Goal: Task Accomplishment & Management: Manage account settings

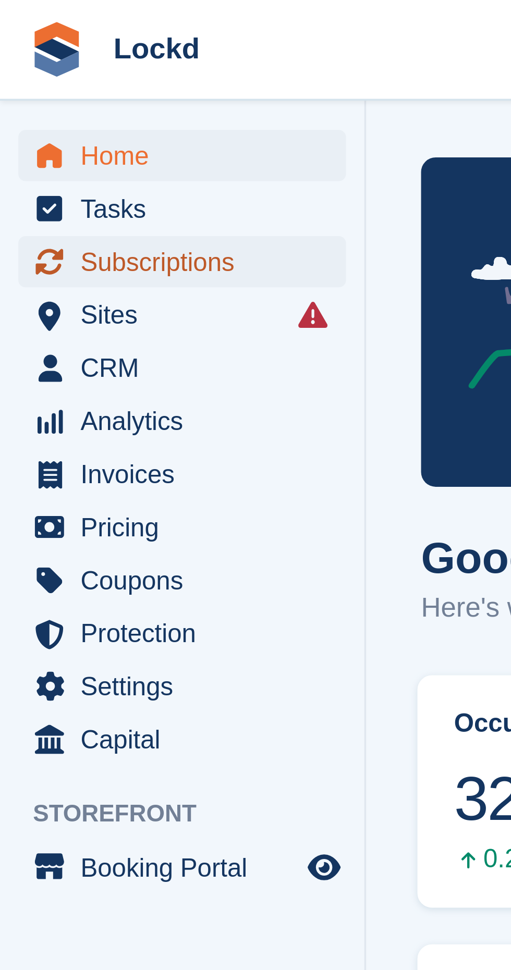
click at [49, 75] on span "Subscriptions" at bounding box center [54, 74] width 63 height 15
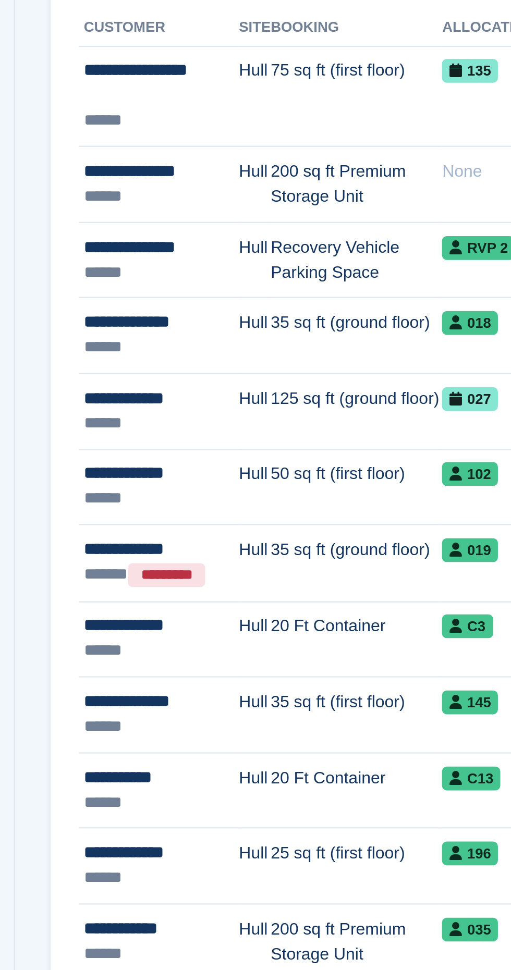
scroll to position [20, 0]
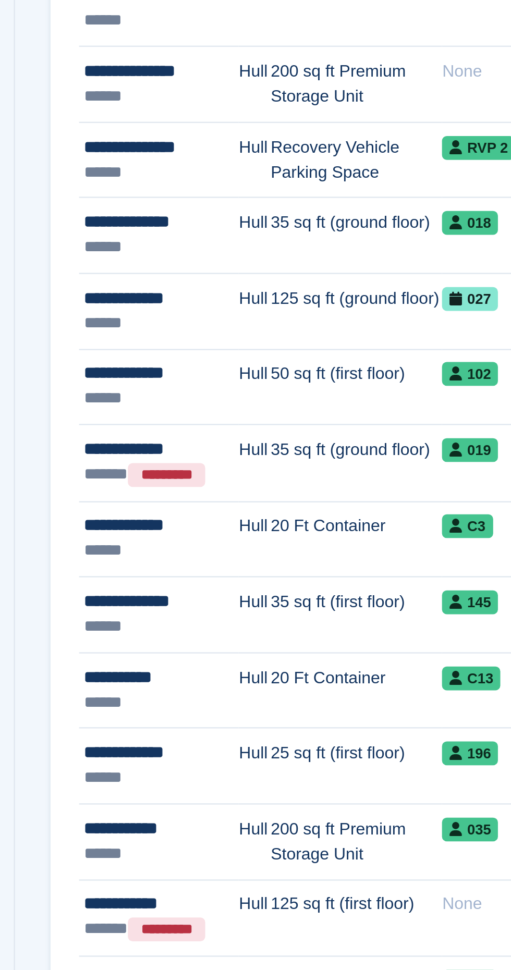
click at [226, 571] on td "35 sq ft (first floor)" at bounding box center [253, 572] width 75 height 33
